Goal: Check status: Check status

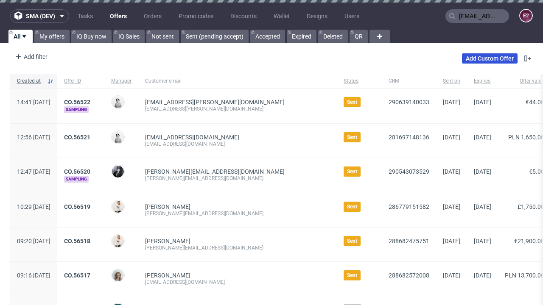
type input "[EMAIL_ADDRESS][PERSON_NAME][DOMAIN_NAME]"
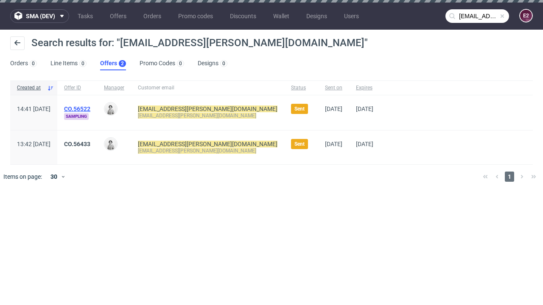
click at [113, 64] on link "Offers 2" at bounding box center [113, 64] width 26 height 14
click at [90, 109] on link "CO.56522" at bounding box center [77, 109] width 26 height 7
